Goal: Task Accomplishment & Management: Complete application form

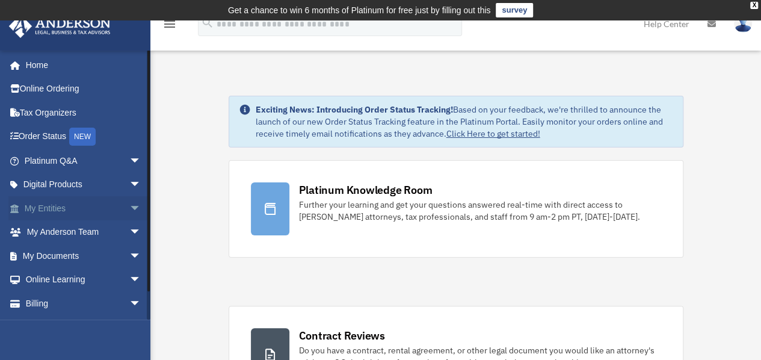
click at [82, 203] on link "My Entities arrow_drop_down" at bounding box center [83, 208] width 151 height 24
click at [129, 203] on span "arrow_drop_down" at bounding box center [141, 208] width 24 height 25
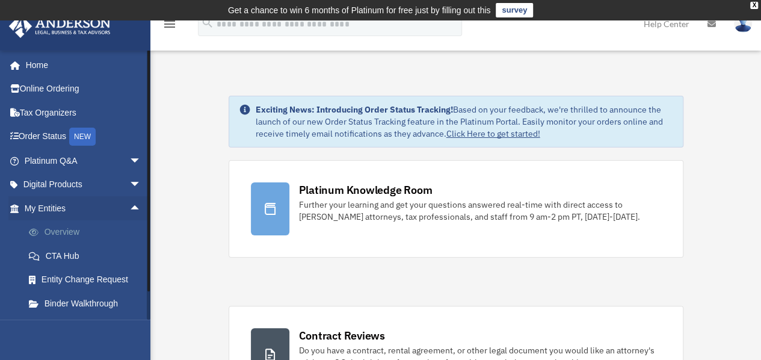
click at [78, 227] on link "Overview" at bounding box center [88, 232] width 143 height 24
click at [75, 225] on link "Overview" at bounding box center [88, 232] width 143 height 24
click at [77, 230] on link "Overview" at bounding box center [88, 232] width 143 height 24
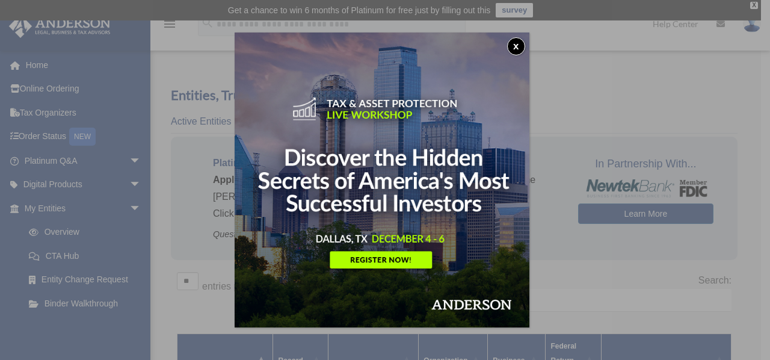
click at [521, 48] on button "x" at bounding box center [516, 46] width 18 height 18
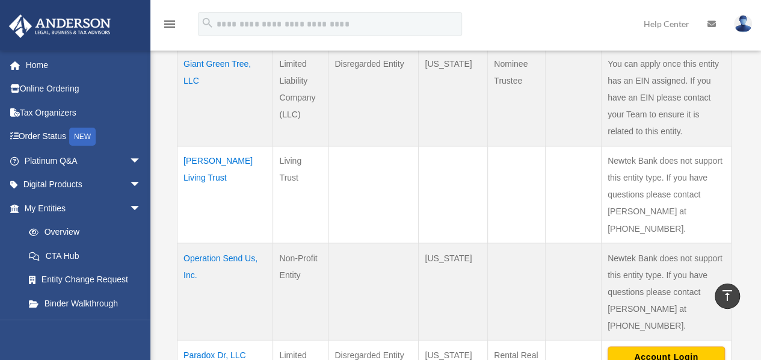
scroll to position [925, 0]
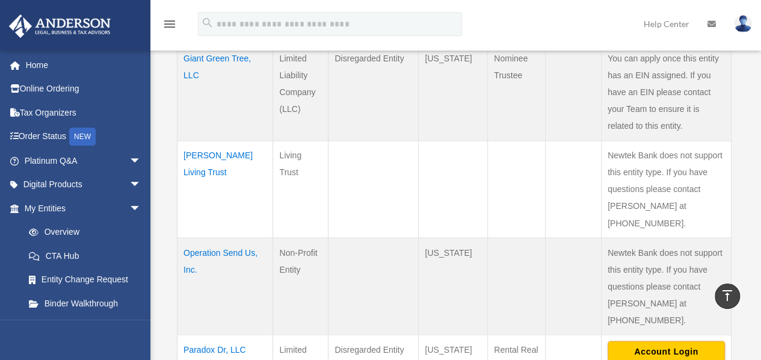
click at [684, 297] on iframe "To enrich screen reader interactions, please activate Accessibility in Grammarl…" at bounding box center [692, 321] width 108 height 48
click at [700, 297] on iframe "To enrich screen reader interactions, please activate Accessibility in Grammarl…" at bounding box center [692, 321] width 108 height 48
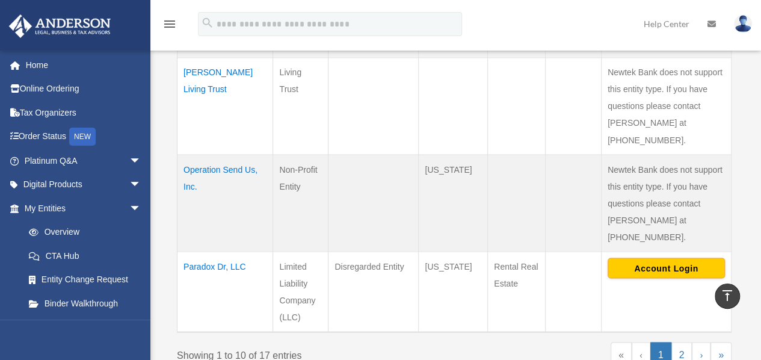
scroll to position [1006, 0]
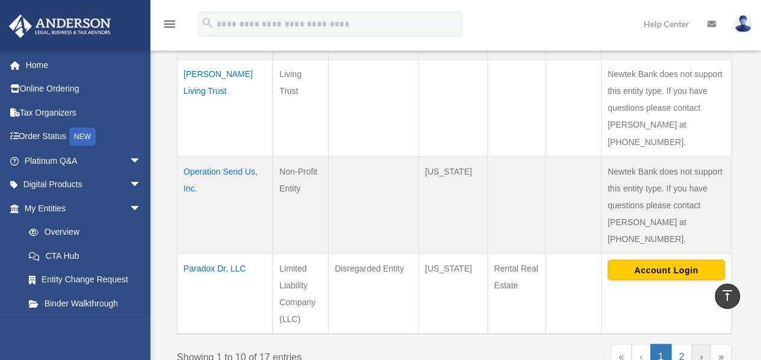
click at [703, 343] on link "›" at bounding box center [701, 355] width 19 height 25
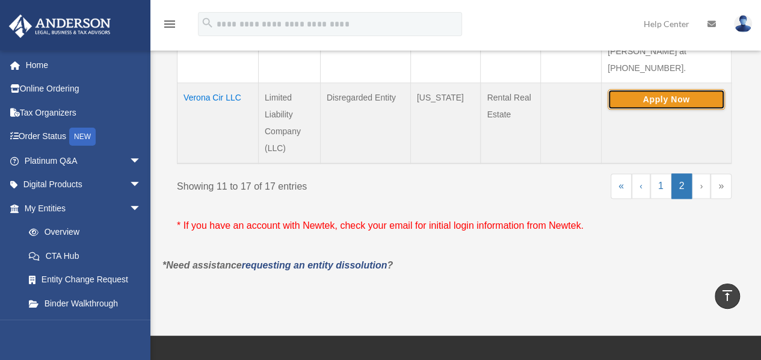
click at [672, 93] on button "Apply Now" at bounding box center [665, 99] width 117 height 20
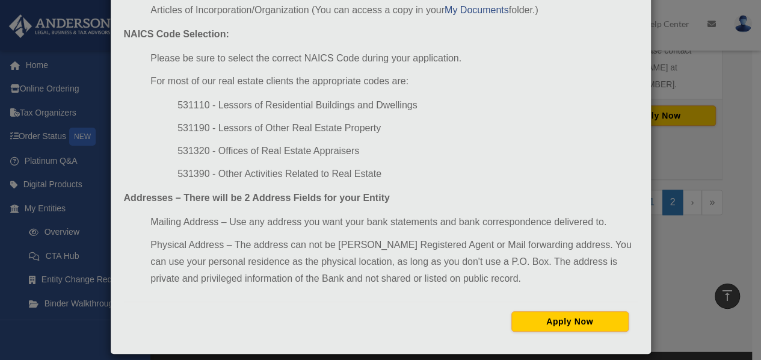
scroll to position [191, 0]
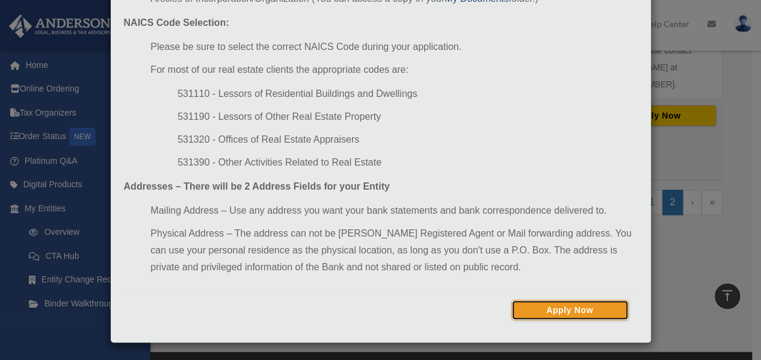
click at [582, 307] on button "Apply Now" at bounding box center [569, 310] width 117 height 20
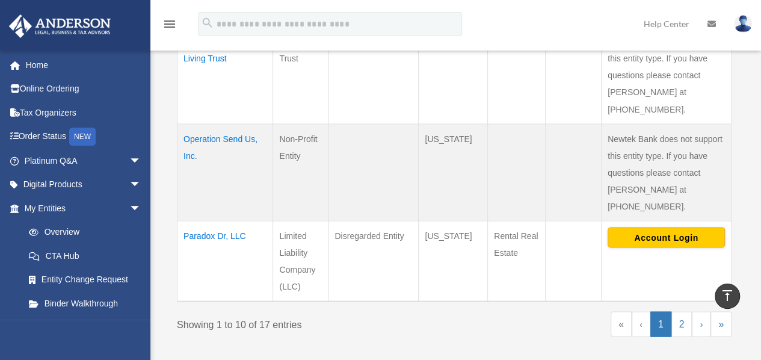
scroll to position [1048, 0]
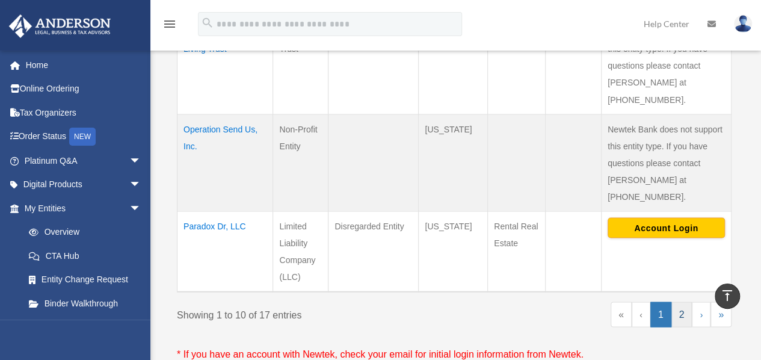
click at [681, 301] on link "2" at bounding box center [681, 313] width 21 height 25
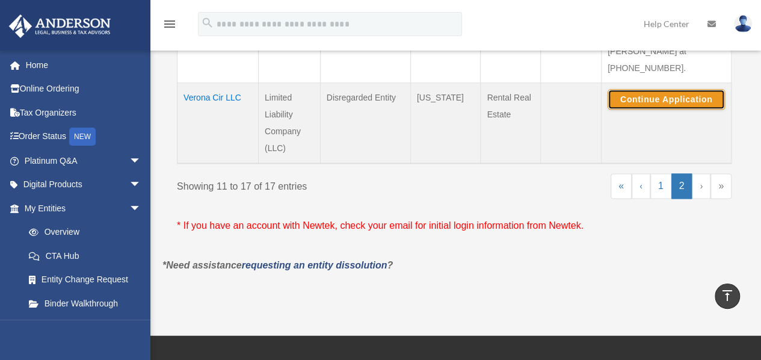
click at [635, 91] on button "Continue Application" at bounding box center [665, 99] width 117 height 20
click at [212, 88] on td "Verona Cir LLC" at bounding box center [217, 122] width 81 height 81
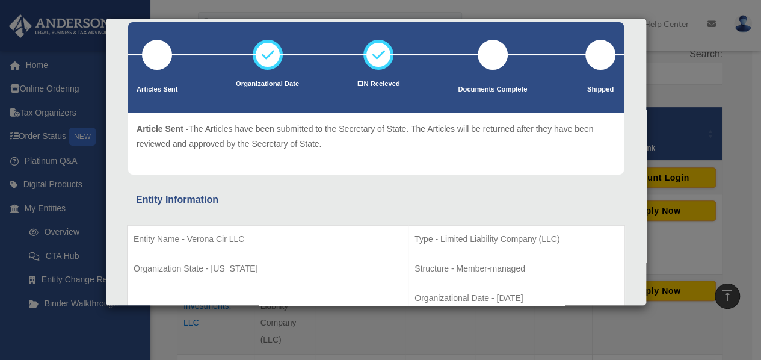
scroll to position [0, 0]
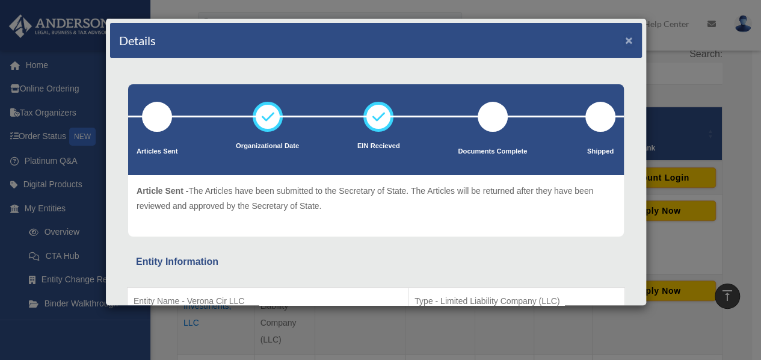
click at [625, 37] on button "×" at bounding box center [629, 40] width 8 height 13
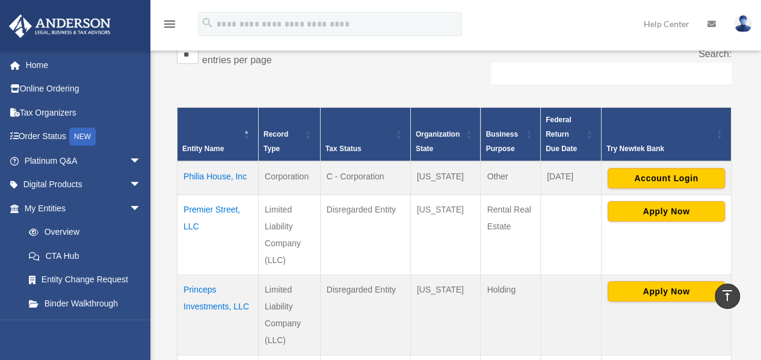
click at [742, 25] on img at bounding box center [743, 23] width 18 height 17
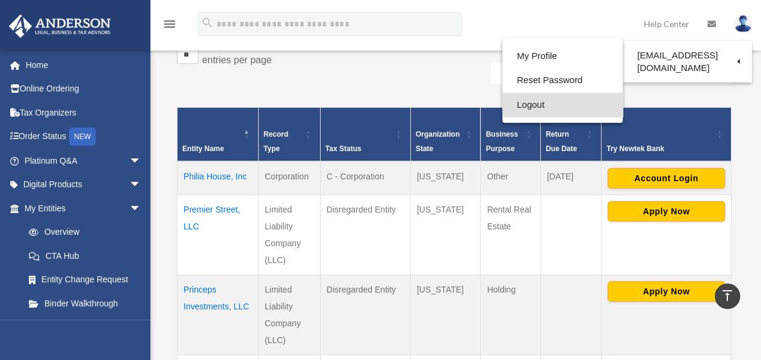
click at [547, 103] on link "Logout" at bounding box center [562, 105] width 120 height 25
